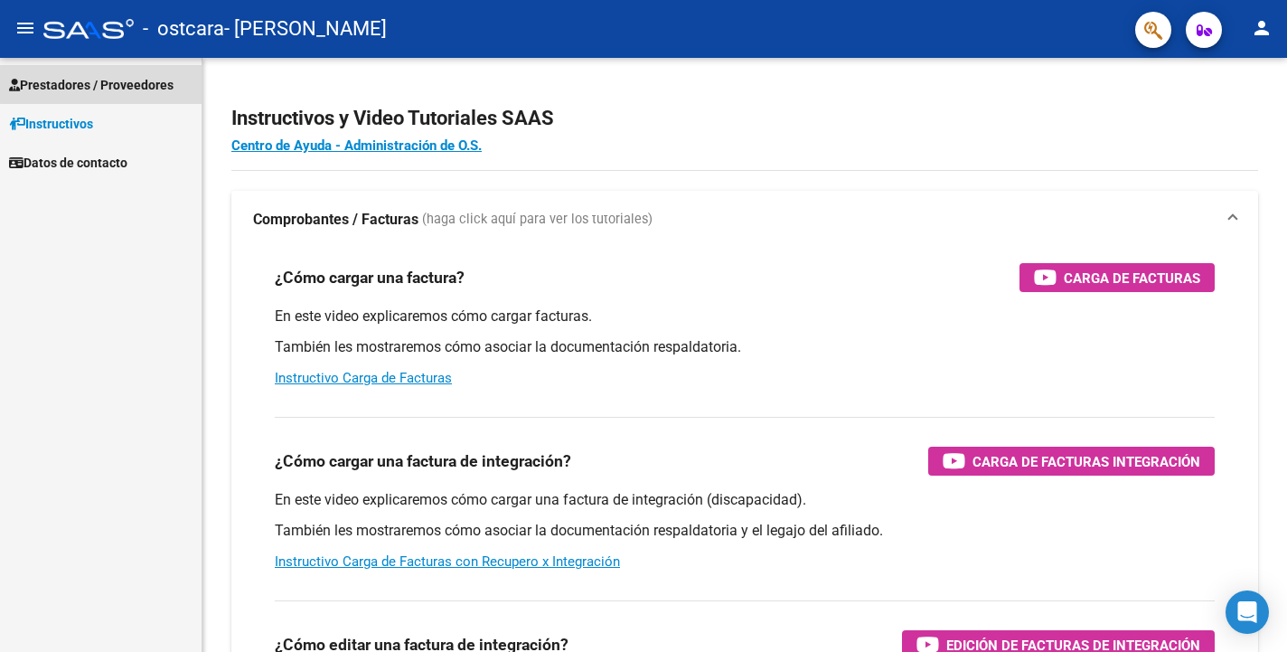
click at [135, 81] on span "Prestadores / Proveedores" at bounding box center [91, 85] width 164 height 20
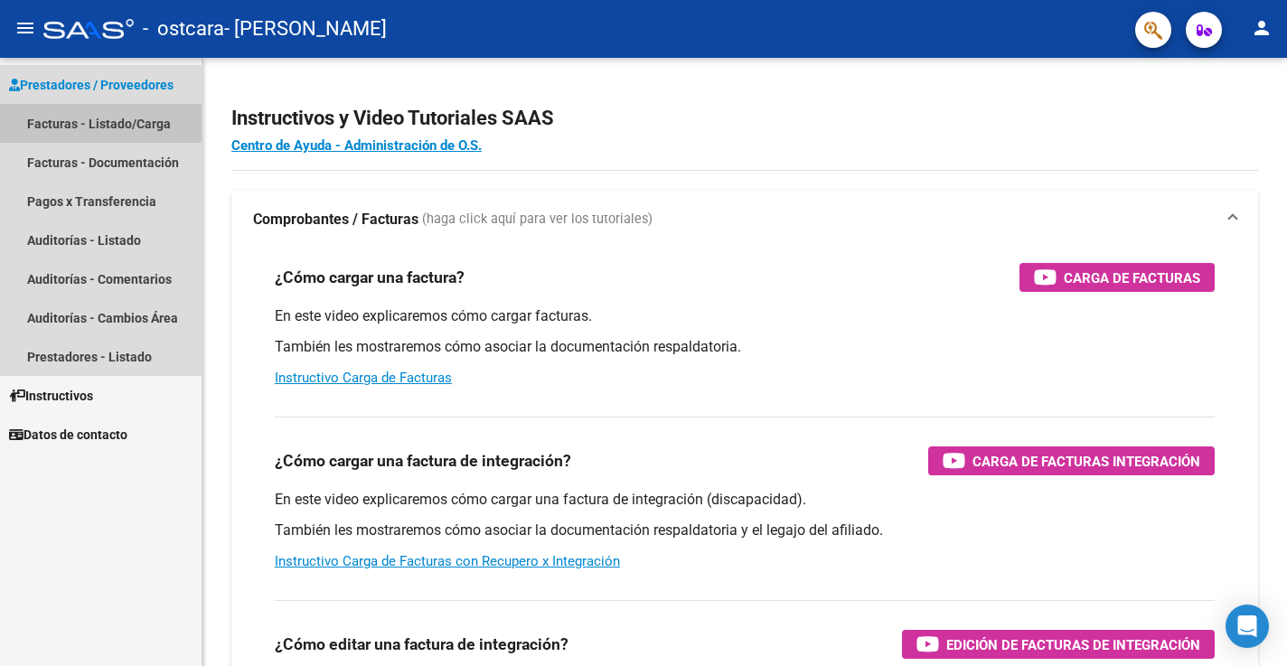
click at [156, 115] on link "Facturas - Listado/Carga" at bounding box center [101, 123] width 202 height 39
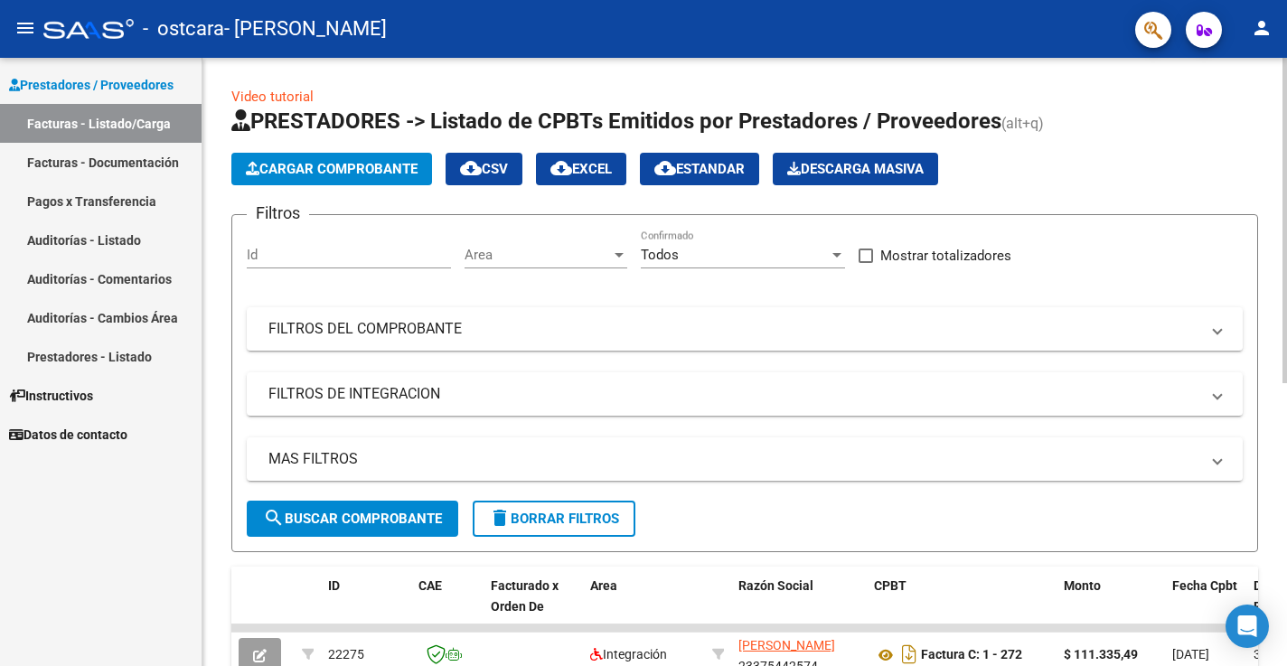
click at [353, 164] on span "Cargar Comprobante" at bounding box center [332, 169] width 172 height 16
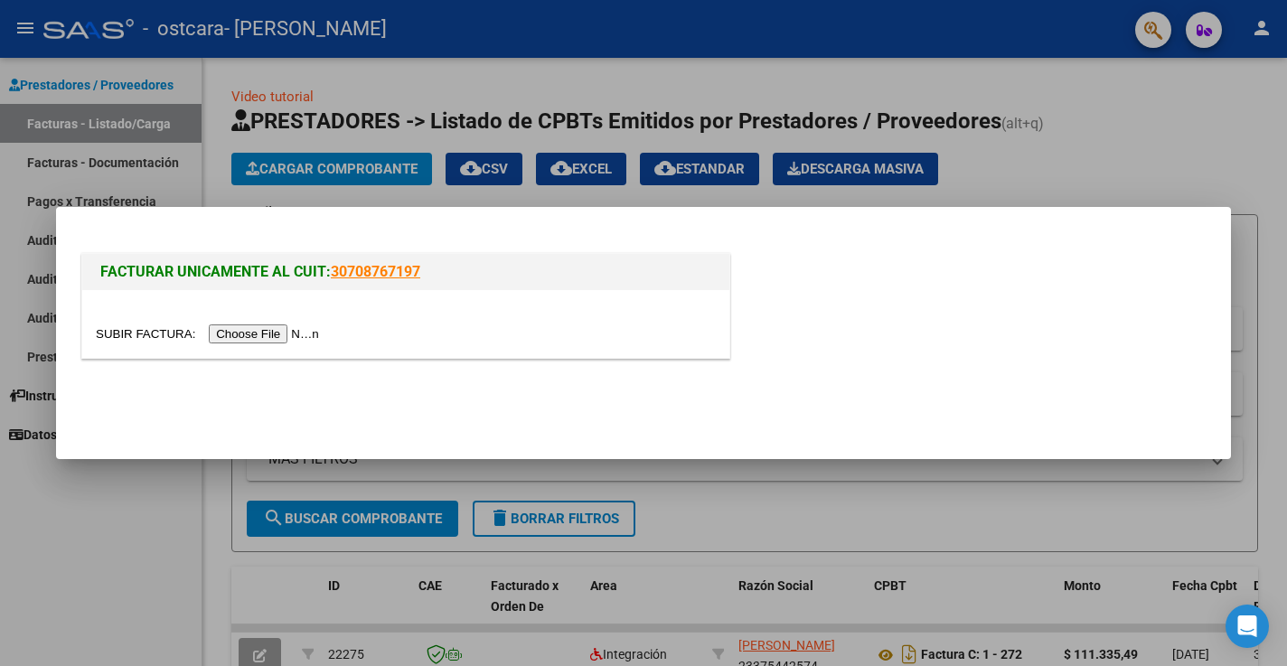
click at [228, 336] on input "file" at bounding box center [210, 333] width 229 height 19
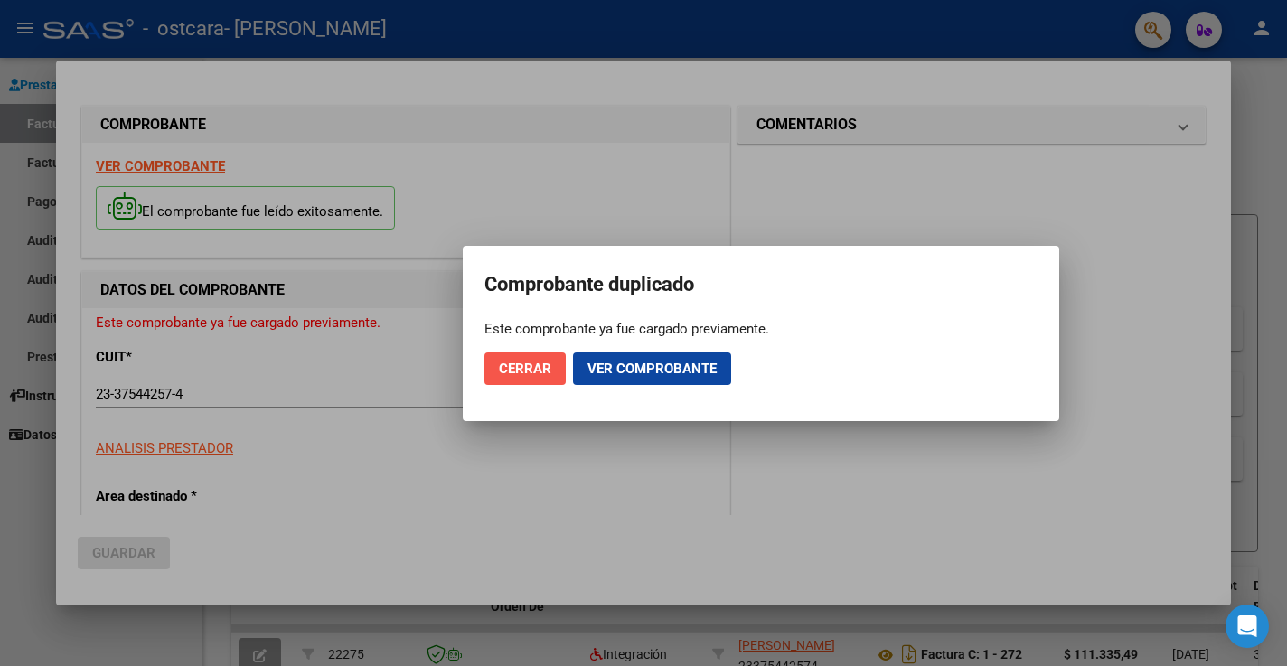
click at [551, 370] on button "Cerrar" at bounding box center [524, 368] width 81 height 33
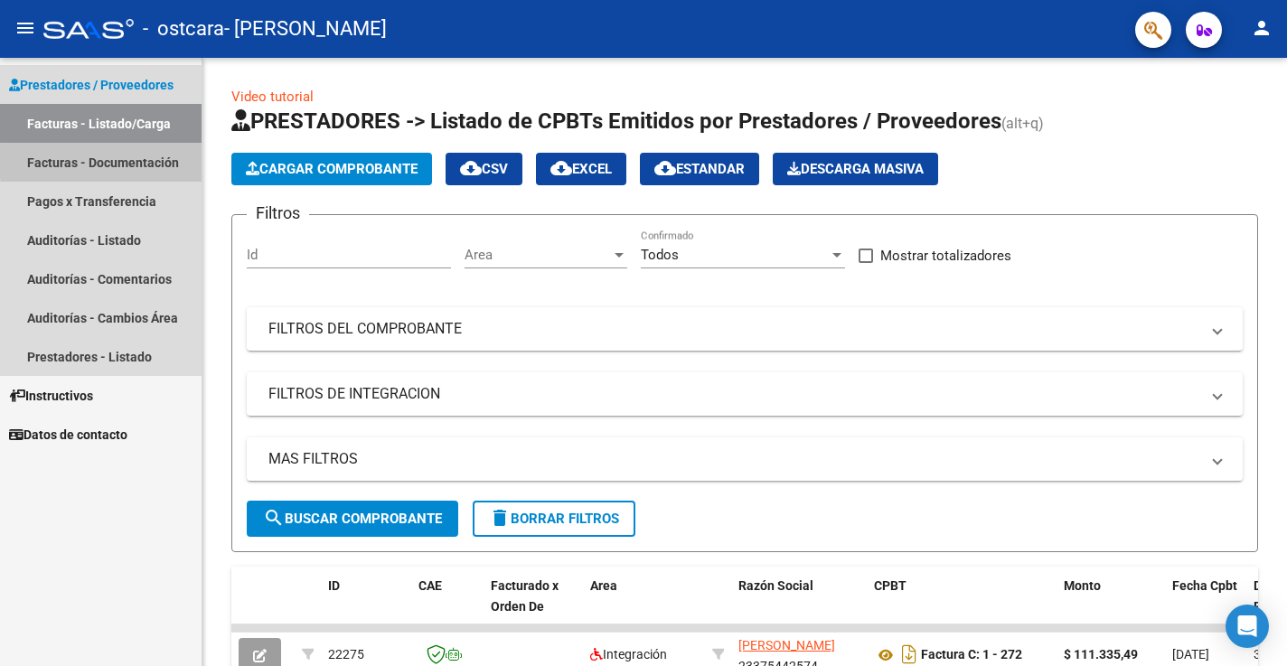
click at [157, 161] on link "Facturas - Documentación" at bounding box center [101, 162] width 202 height 39
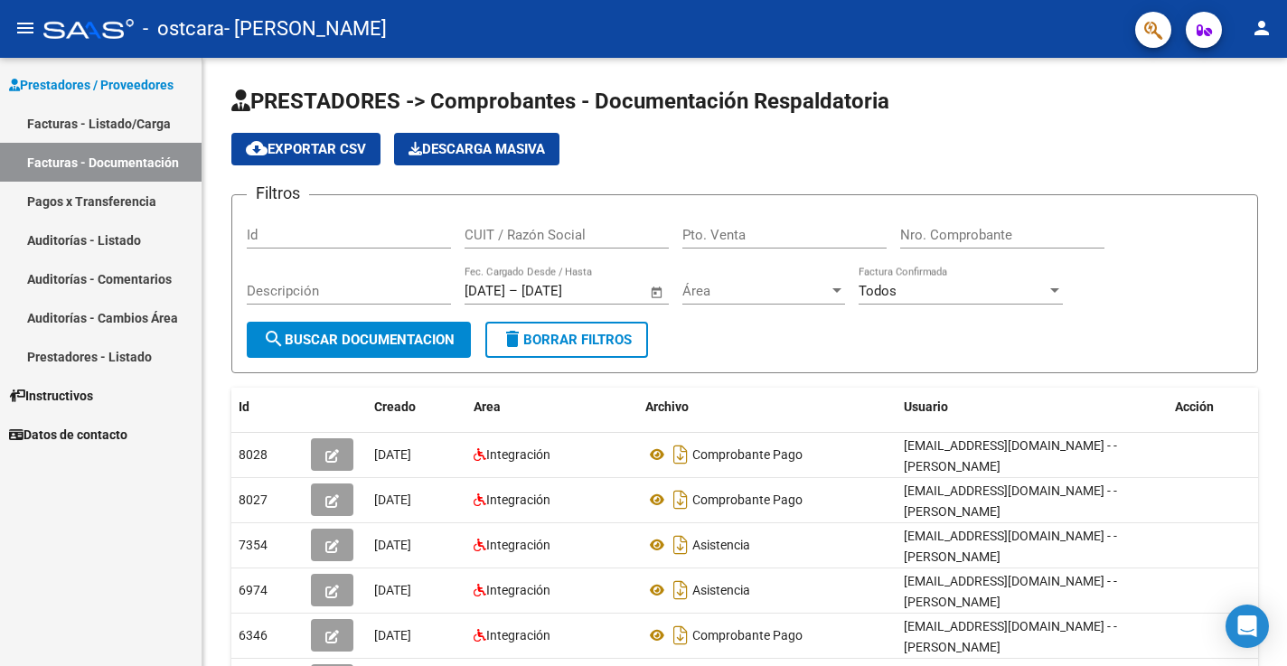
click at [155, 125] on link "Facturas - Listado/Carga" at bounding box center [101, 123] width 202 height 39
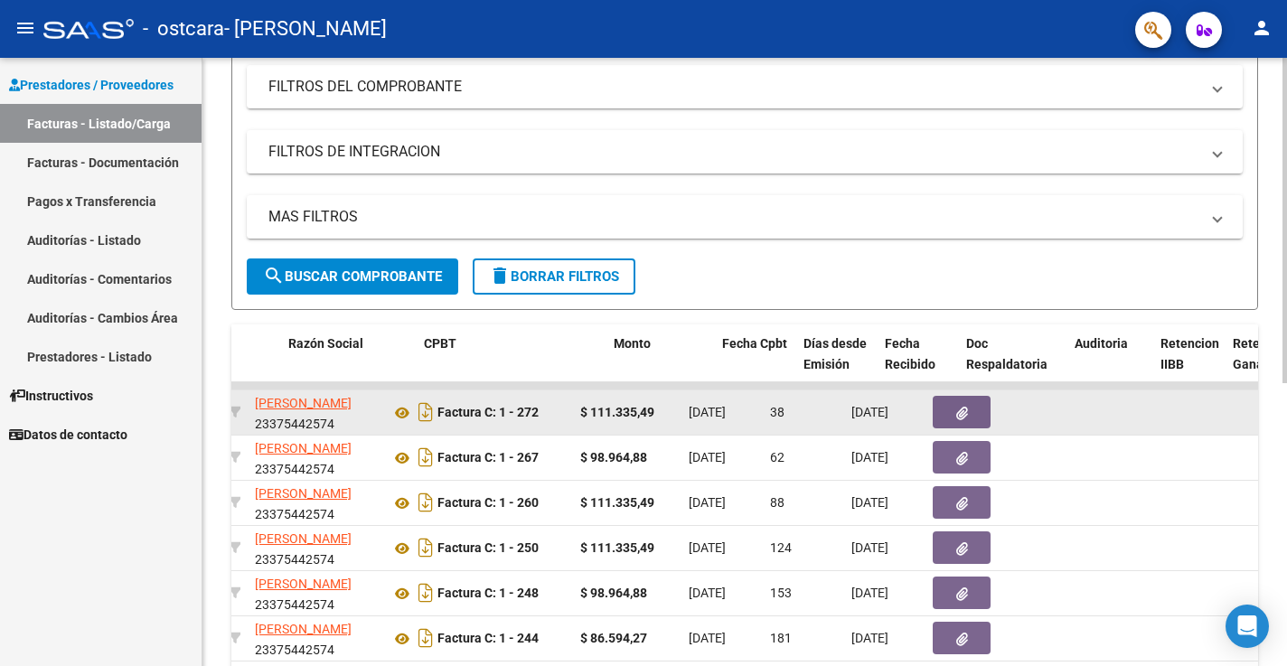
scroll to position [0, 486]
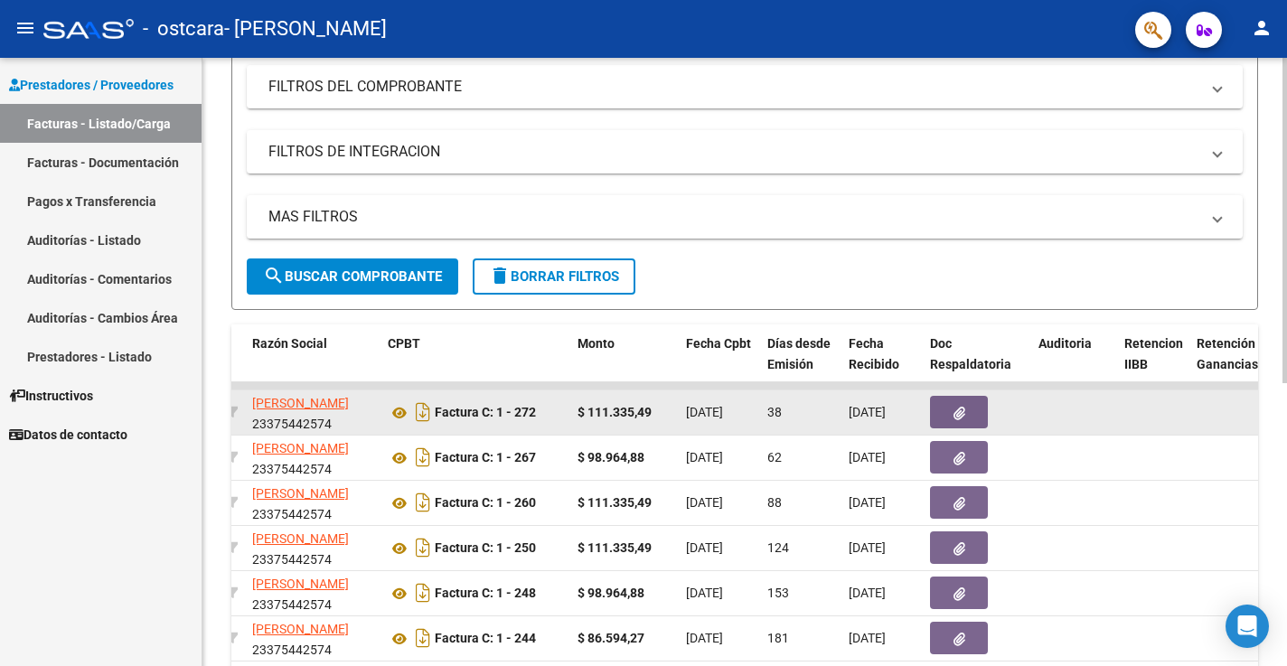
click at [963, 409] on icon "button" at bounding box center [960, 414] width 12 height 14
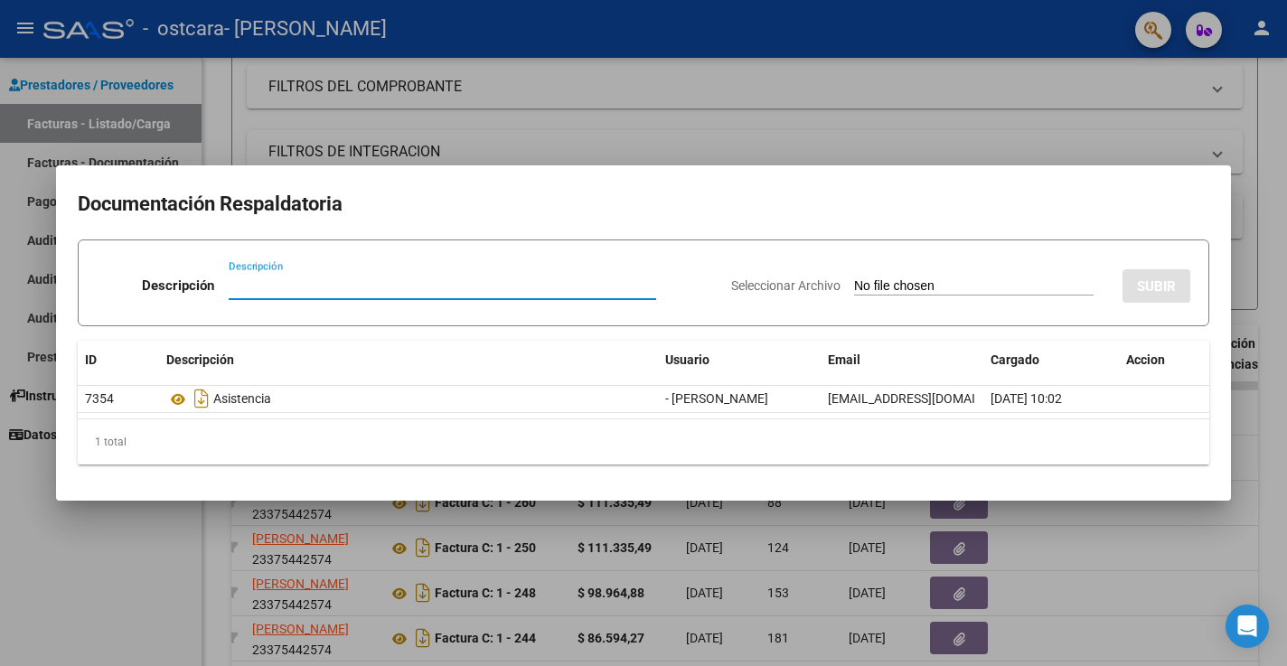
click at [543, 125] on div at bounding box center [643, 333] width 1287 height 666
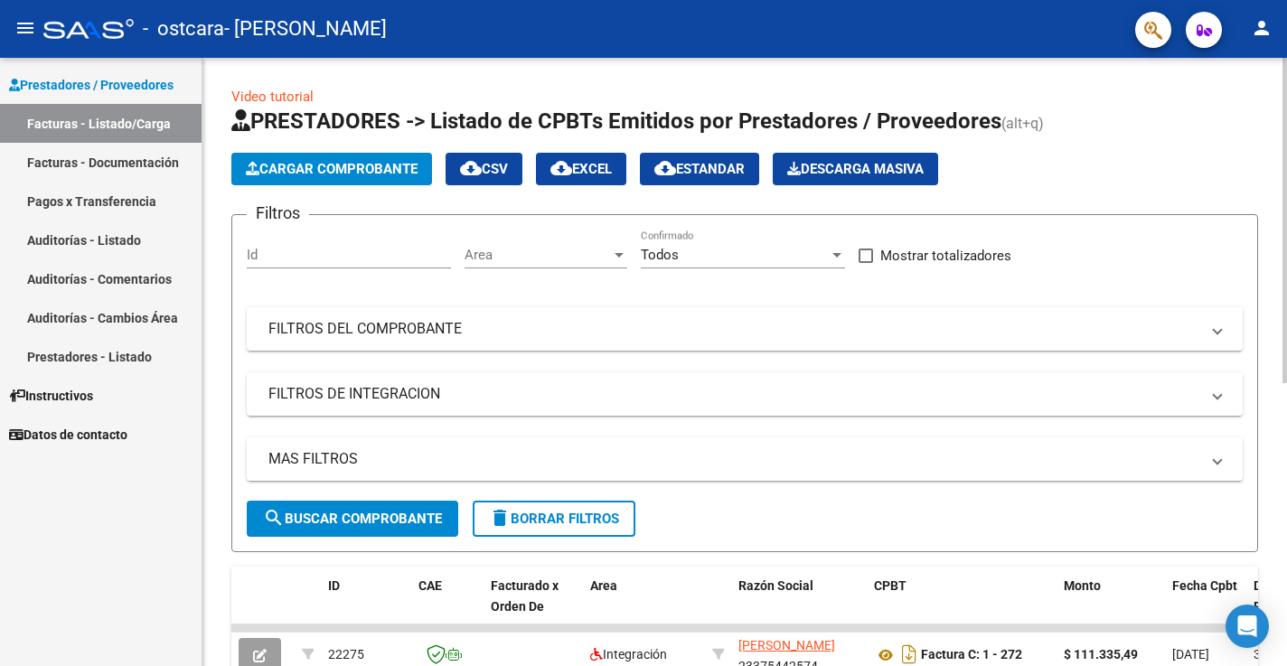
scroll to position [0, 0]
click at [333, 174] on span "Cargar Comprobante" at bounding box center [332, 169] width 172 height 16
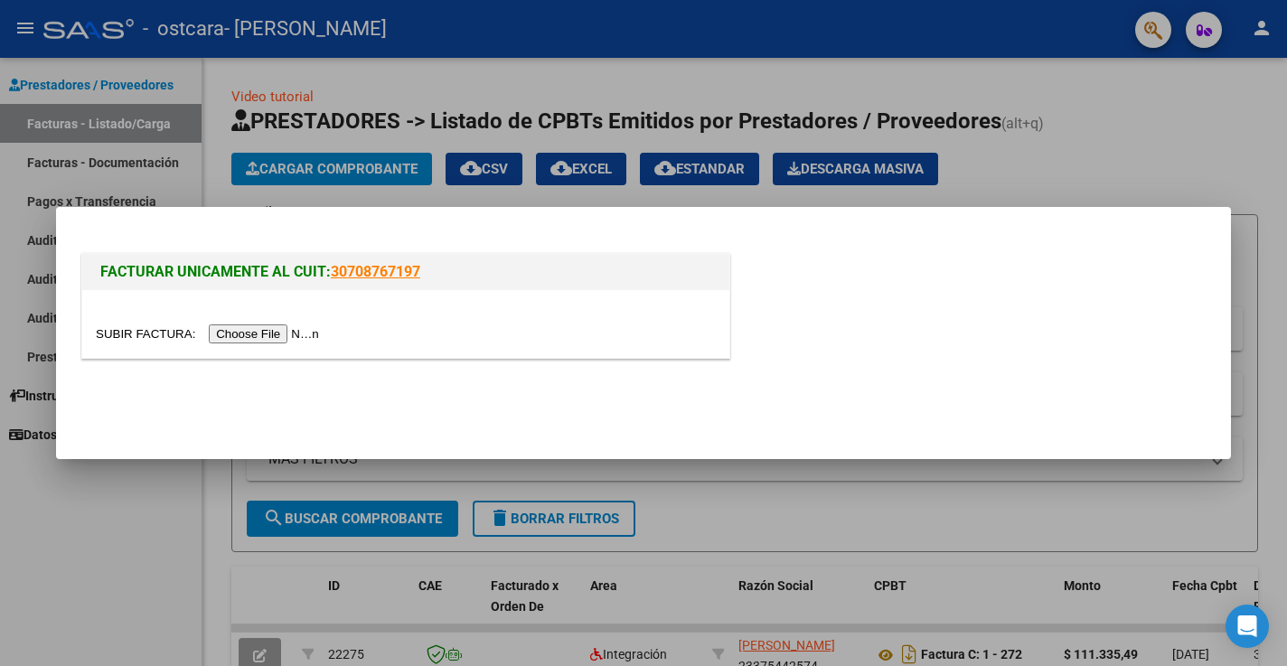
click at [265, 337] on input "file" at bounding box center [210, 333] width 229 height 19
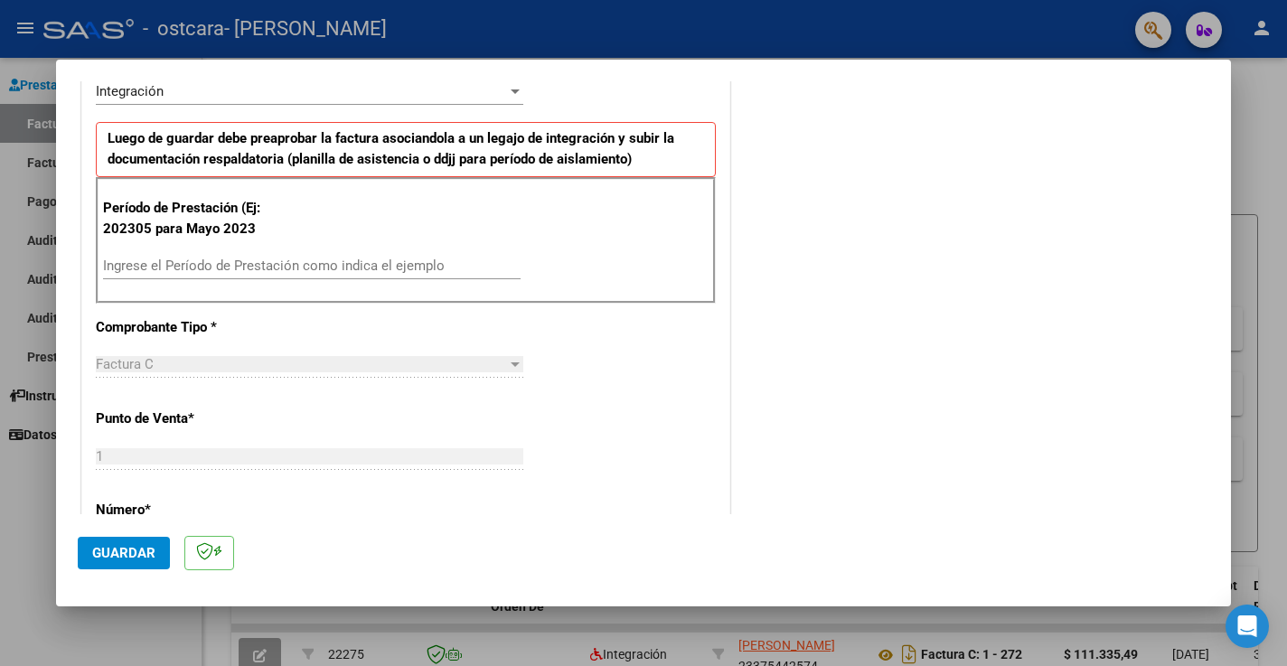
scroll to position [432, 0]
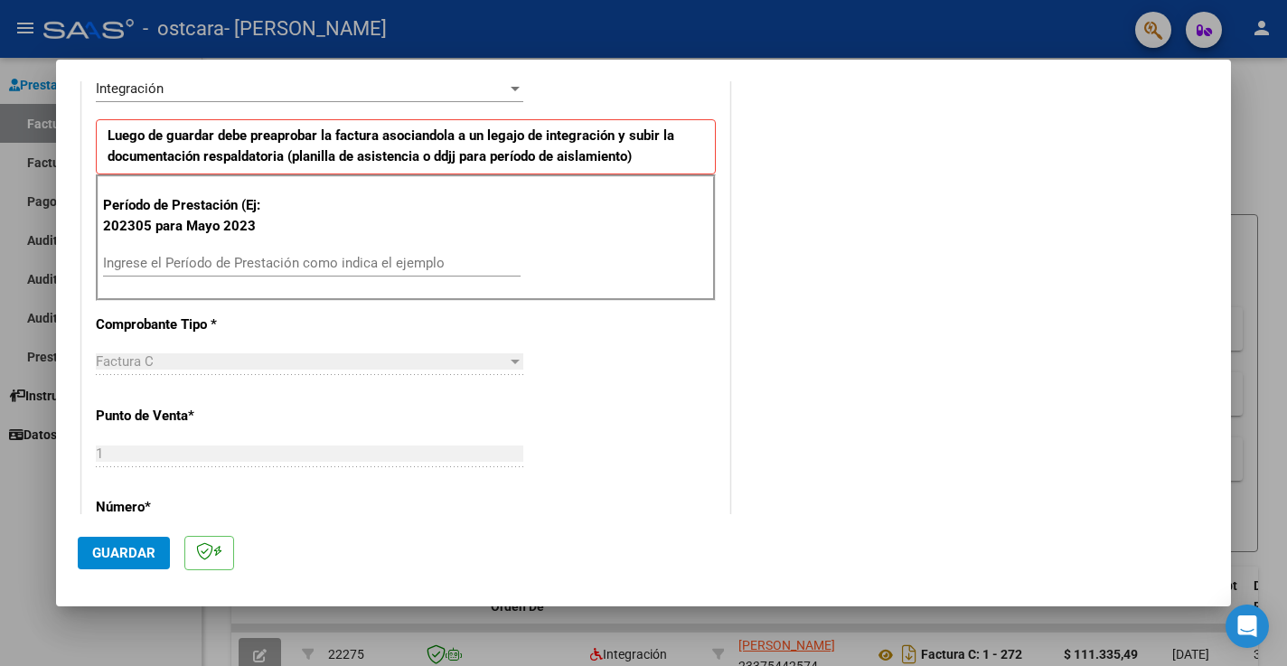
click at [258, 263] on input "Ingrese el Período de Prestación como indica el ejemplo" at bounding box center [312, 263] width 418 height 16
type input "202507"
click at [277, 392] on div "CUIT * 23-37544257-4 Ingresar CUIT ANALISIS PRESTADOR Area destinado * Integrac…" at bounding box center [405, 538] width 647 height 1326
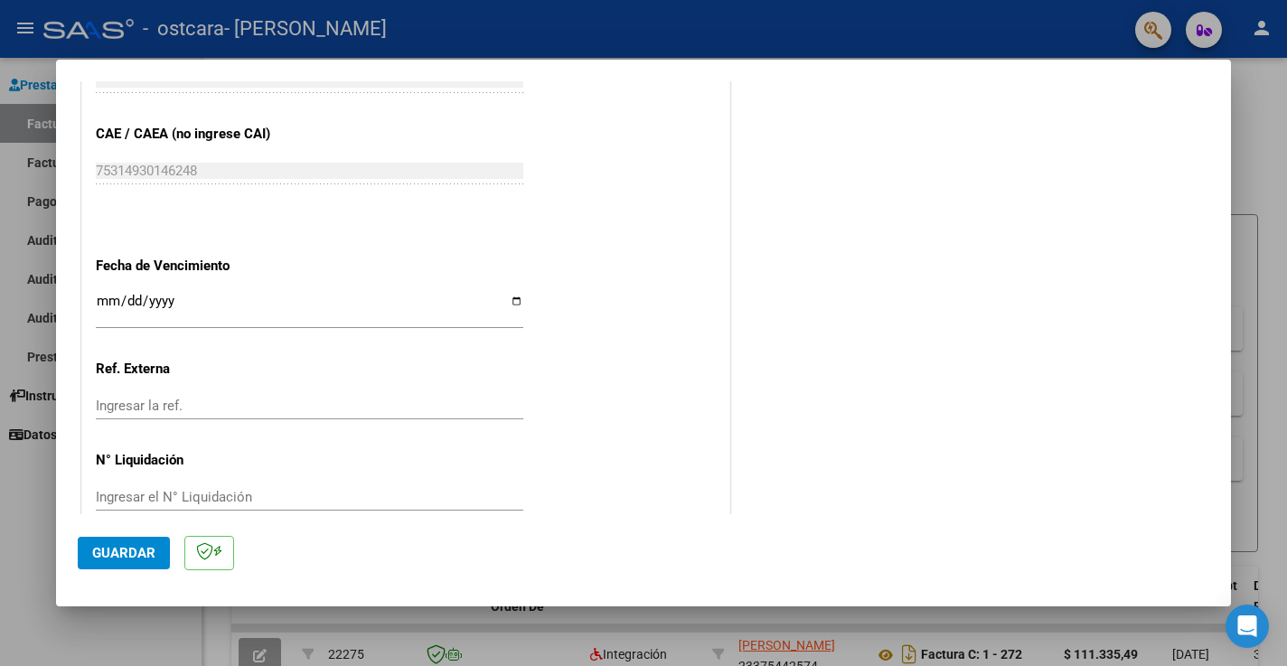
scroll to position [0, 0]
click at [152, 548] on span "Guardar" at bounding box center [123, 553] width 63 height 16
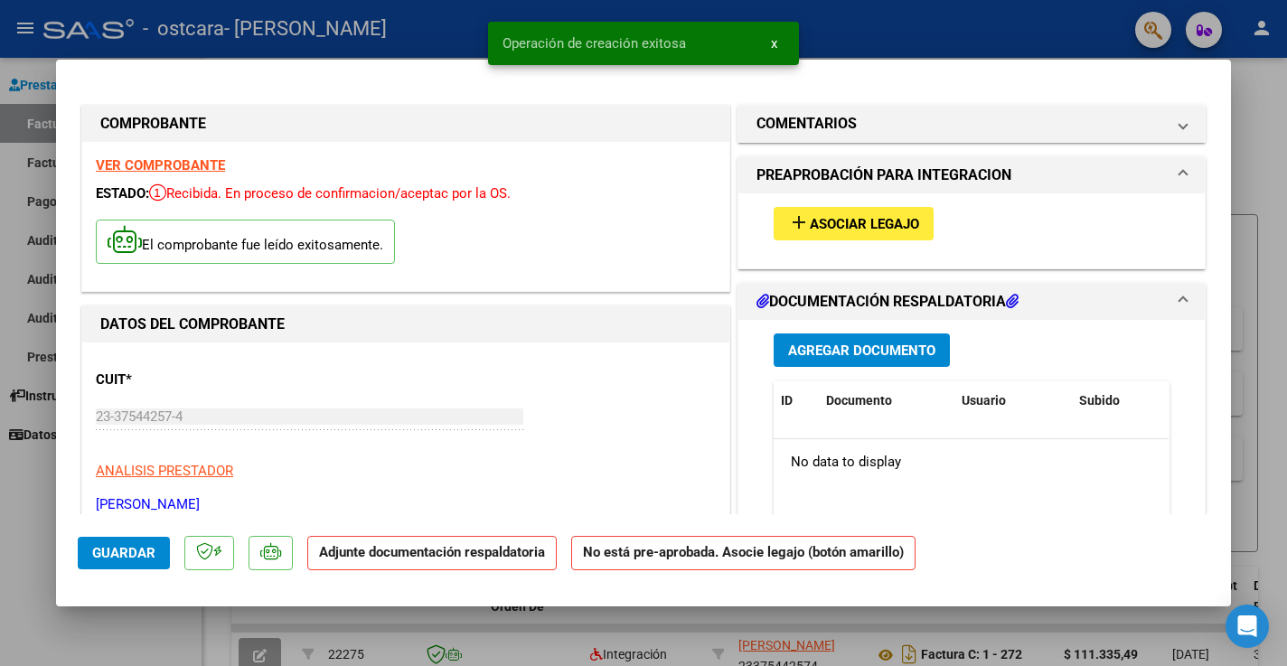
click at [886, 221] on span "Asociar Legajo" at bounding box center [864, 224] width 109 height 16
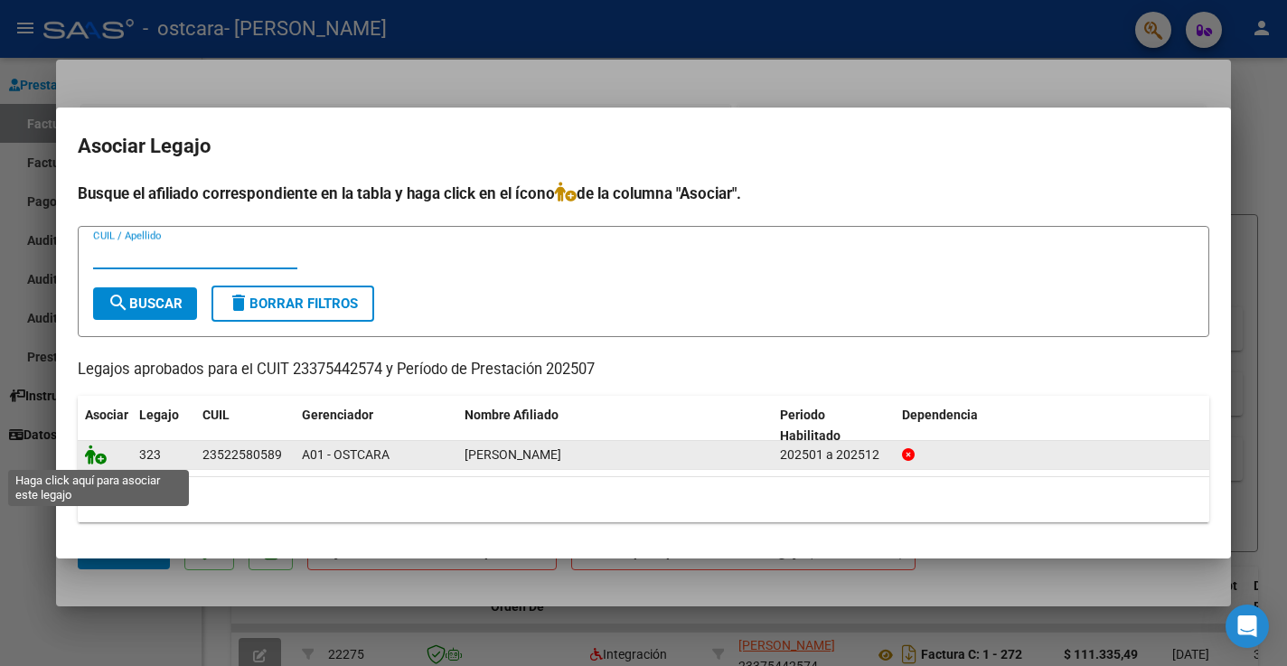
click at [100, 458] on icon at bounding box center [96, 455] width 22 height 20
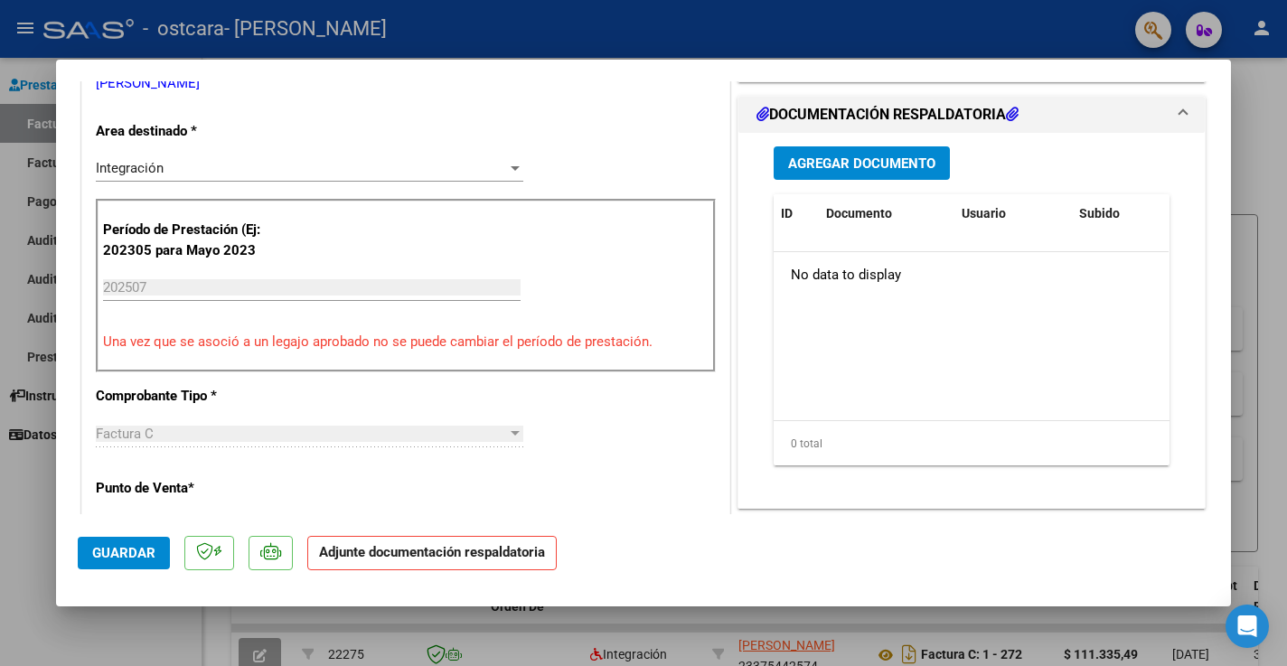
scroll to position [427, 0]
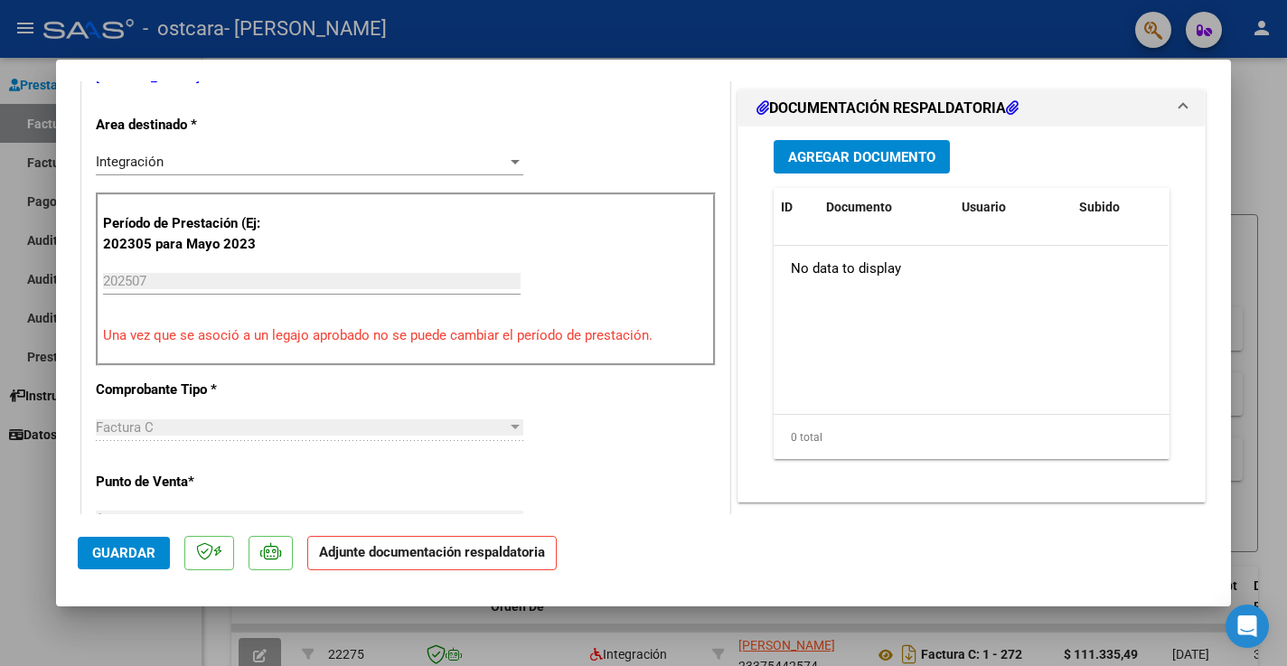
click at [850, 155] on span "Agregar Documento" at bounding box center [861, 157] width 147 height 16
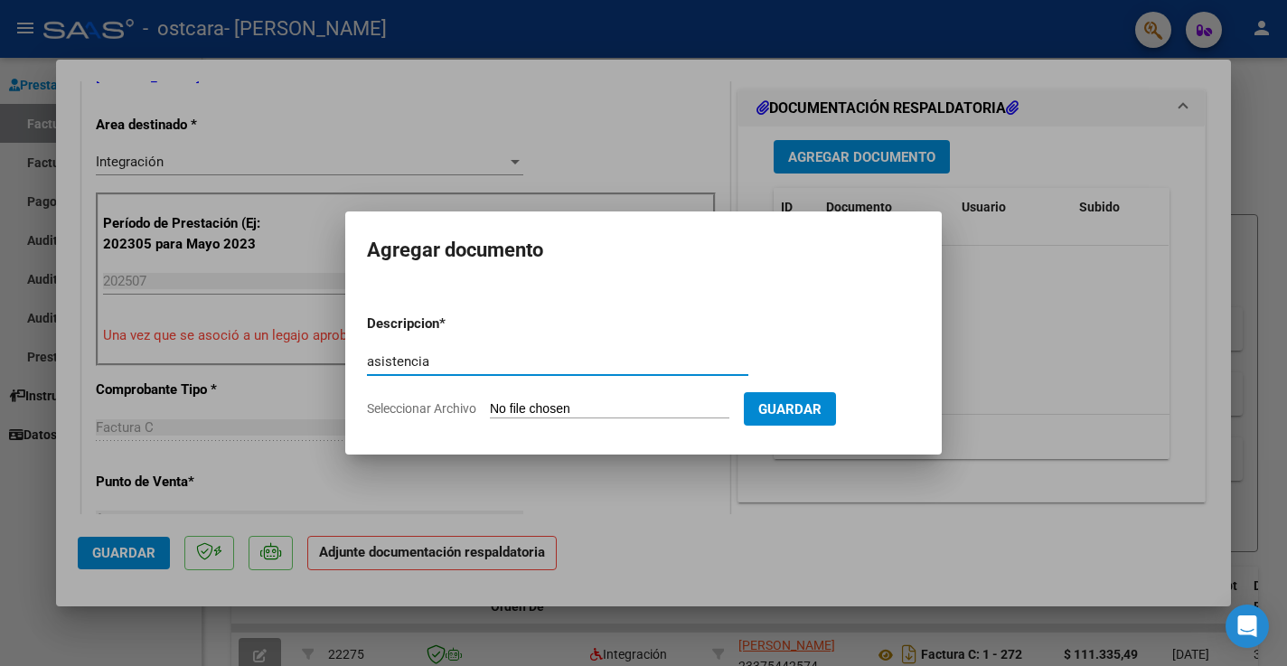
type input "asistencia"
click at [602, 411] on input "Seleccionar Archivo" at bounding box center [610, 409] width 240 height 17
type input "C:\fakepath\asistencia.pdf"
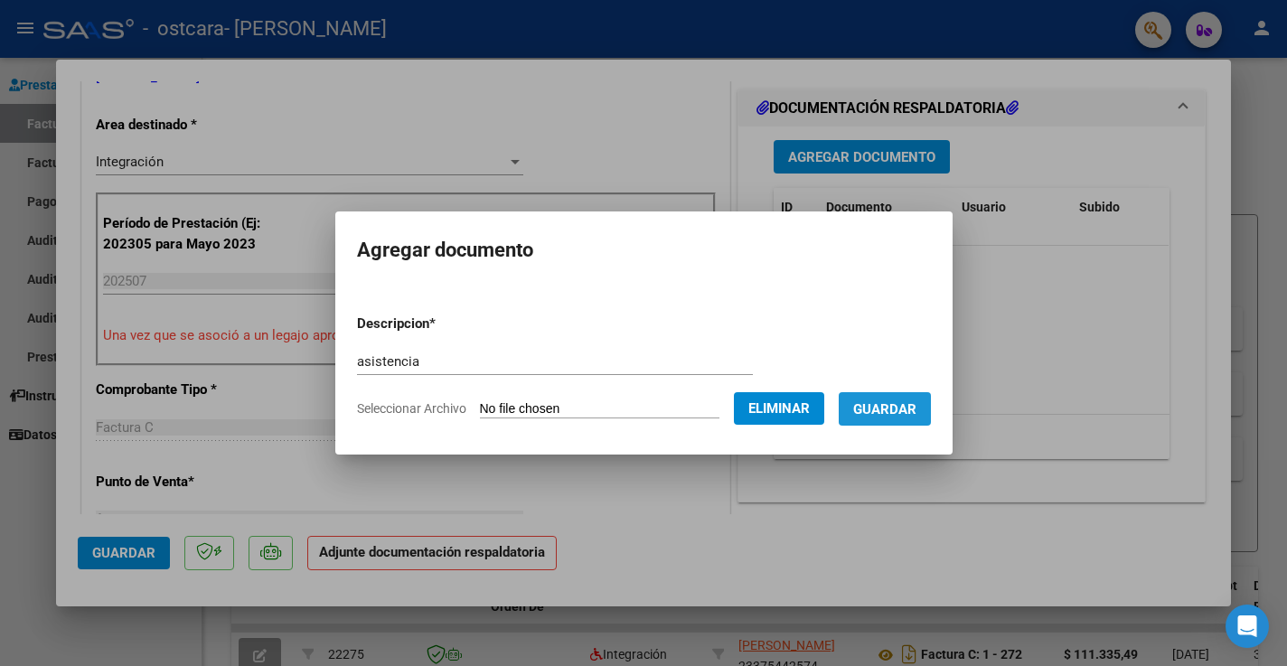
click at [914, 408] on span "Guardar" at bounding box center [884, 409] width 63 height 16
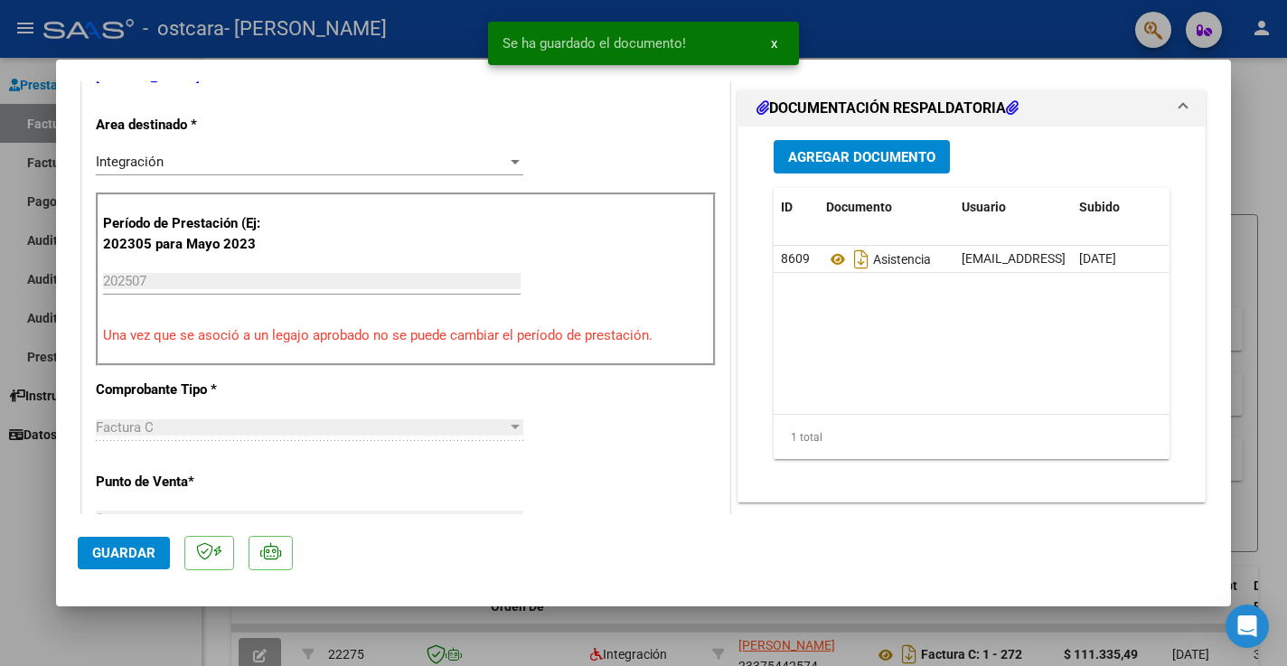
scroll to position [0, 0]
click at [143, 556] on span "Guardar" at bounding box center [123, 553] width 63 height 16
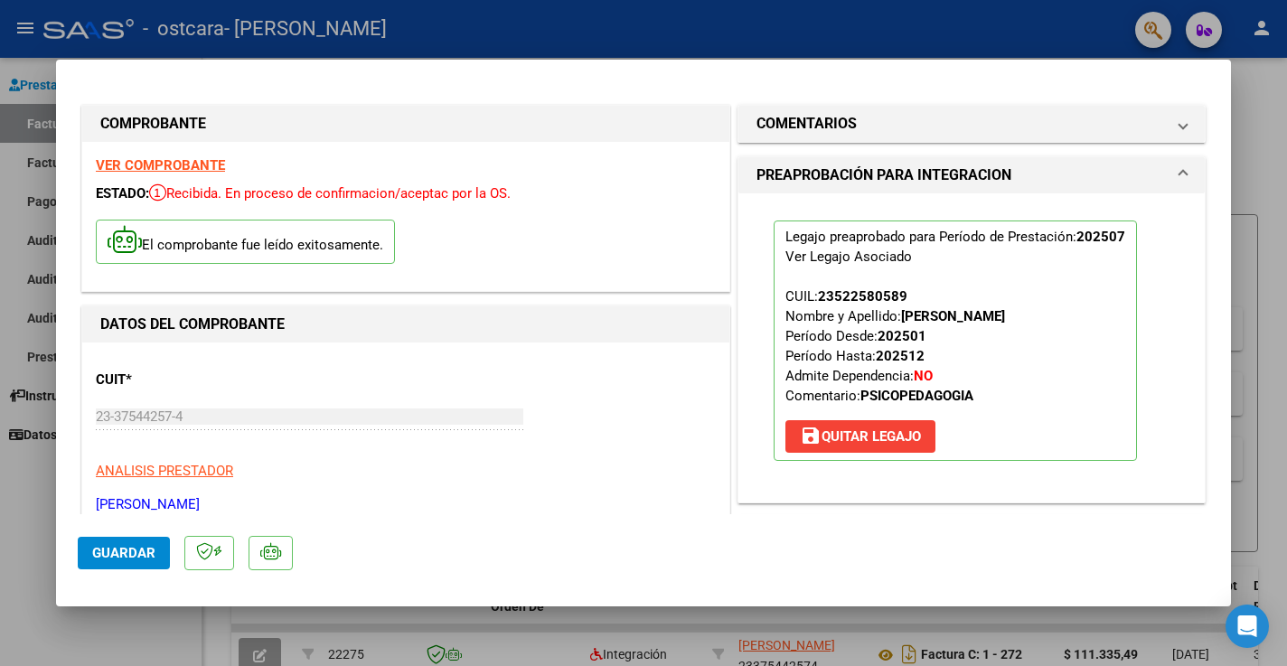
click at [1254, 146] on div at bounding box center [643, 333] width 1287 height 666
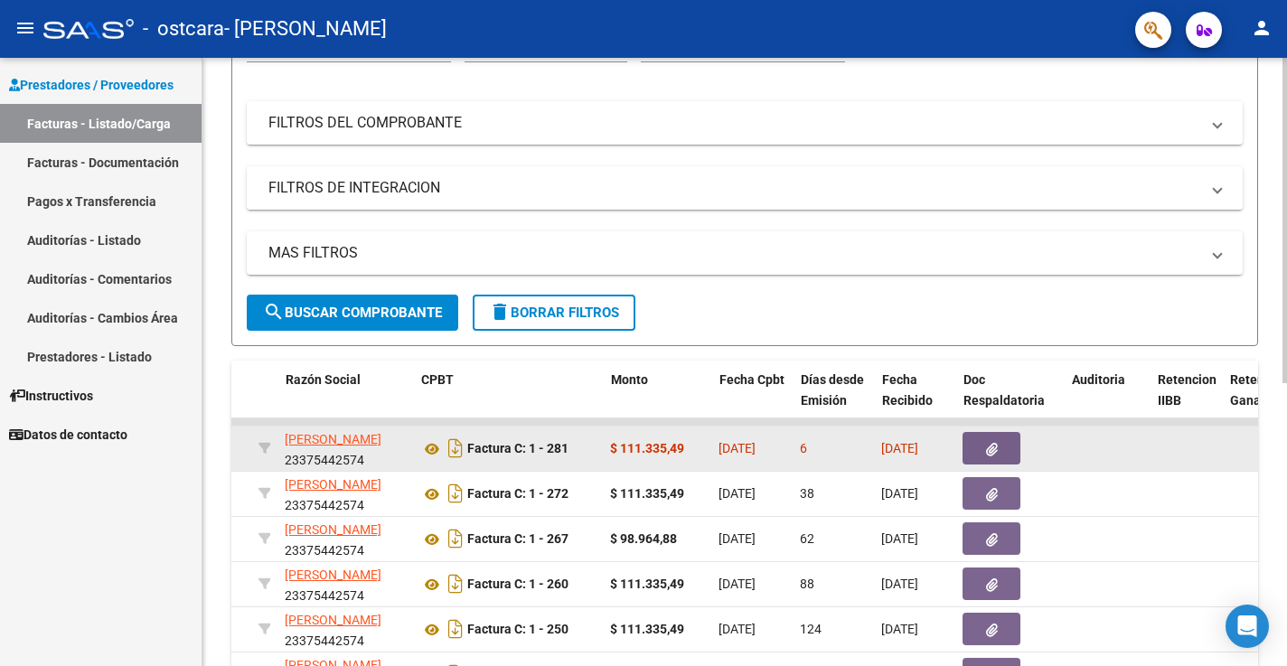
scroll to position [0, 458]
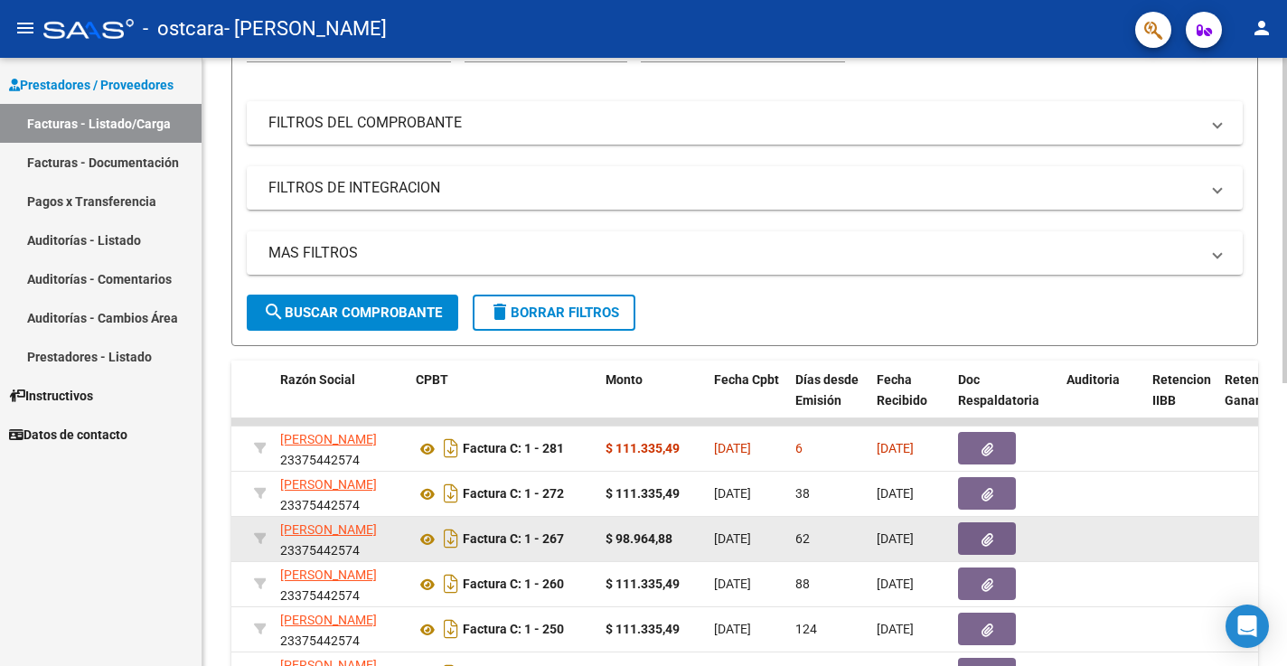
click at [990, 540] on icon "button" at bounding box center [988, 540] width 12 height 14
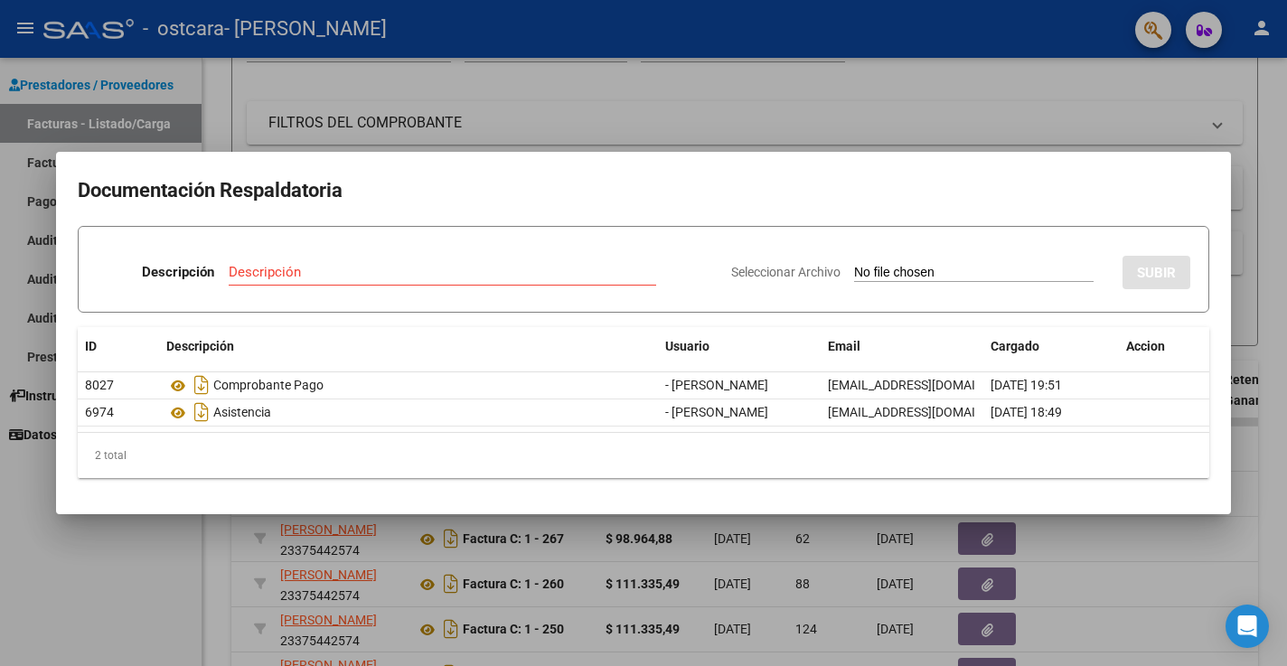
click at [1231, 540] on div at bounding box center [643, 333] width 1287 height 666
